Goal: Find specific page/section: Find specific page/section

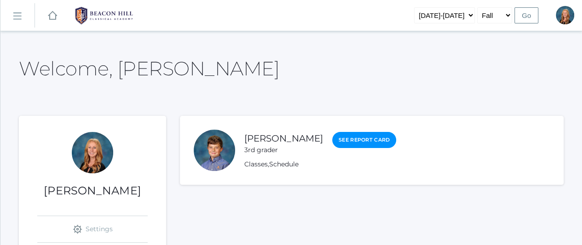
click at [17, 16] on rect at bounding box center [17, 16] width 15 height 15
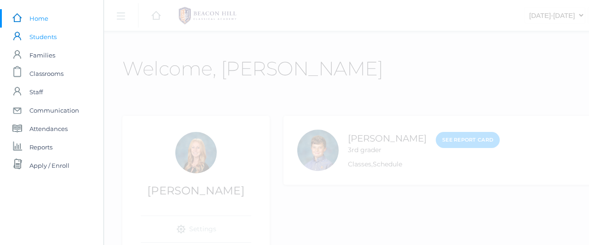
click at [35, 34] on span "Students" at bounding box center [42, 37] width 27 height 18
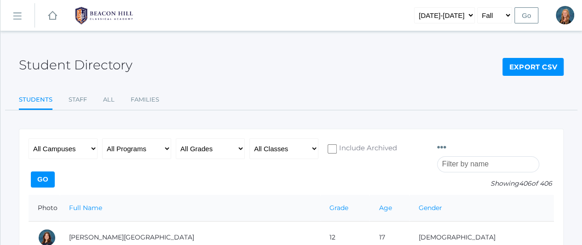
click at [480, 156] on input "search" at bounding box center [488, 164] width 102 height 16
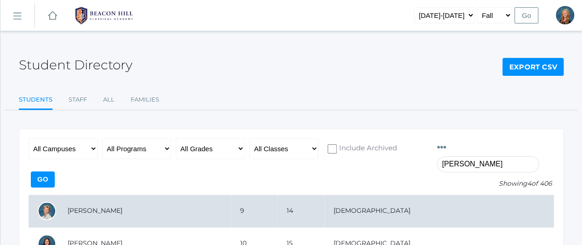
type input "[PERSON_NAME]"
click at [109, 196] on td "[PERSON_NAME]" at bounding box center [144, 211] width 173 height 33
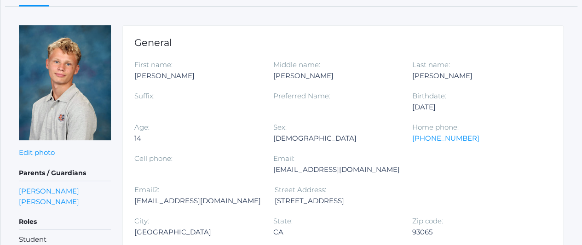
scroll to position [104, 0]
